Goal: Navigation & Orientation: Find specific page/section

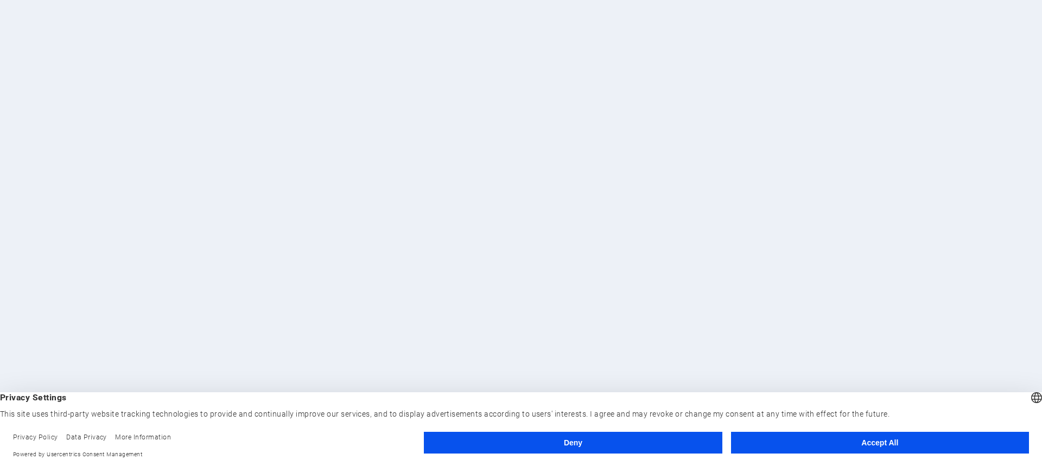
click at [682, 453] on button "Deny" at bounding box center [573, 443] width 298 height 22
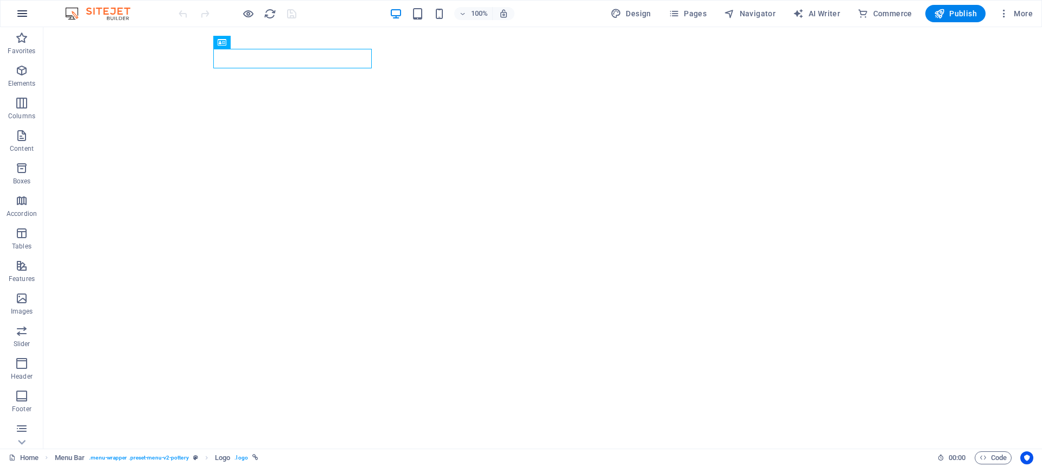
click at [22, 11] on icon "button" at bounding box center [22, 13] width 13 height 13
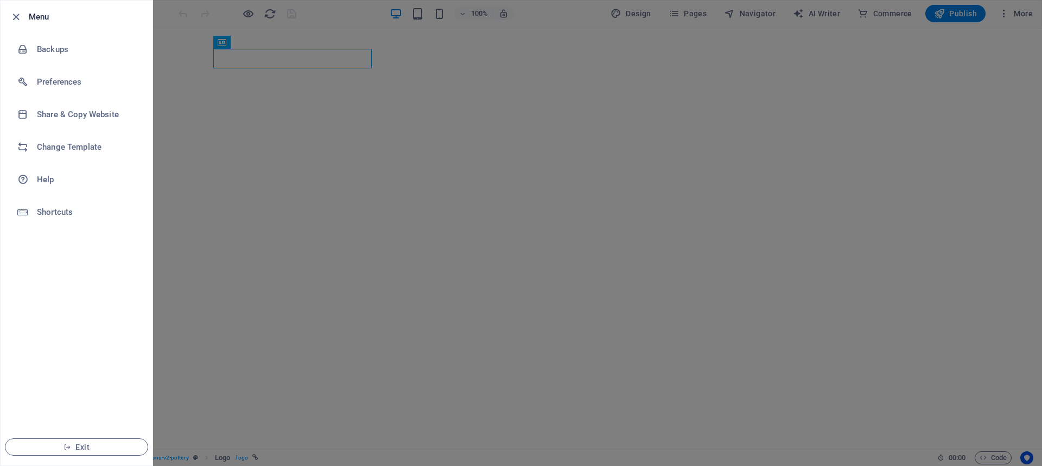
click at [585, 50] on div at bounding box center [521, 233] width 1042 height 466
